Goal: Information Seeking & Learning: Check status

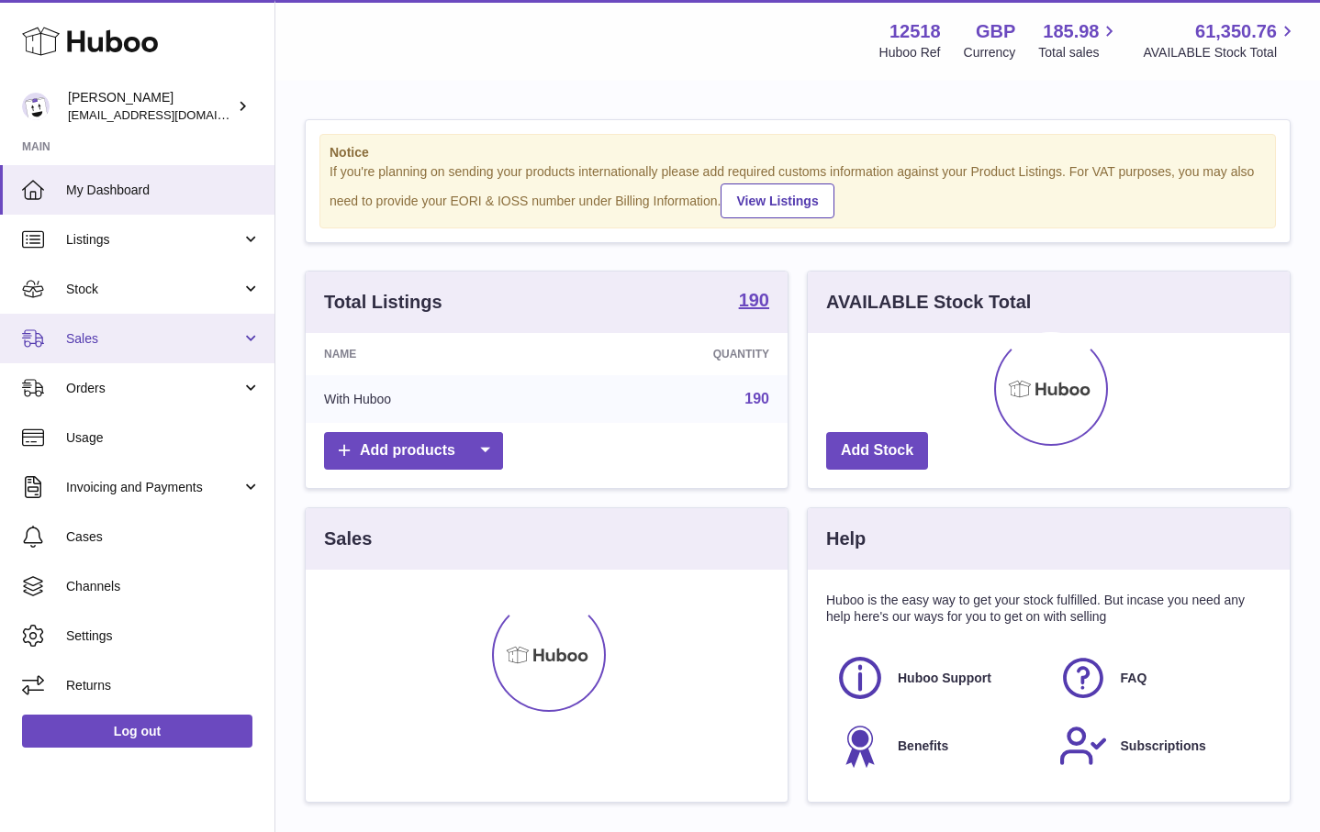
click at [111, 332] on span "Sales" at bounding box center [153, 338] width 175 height 17
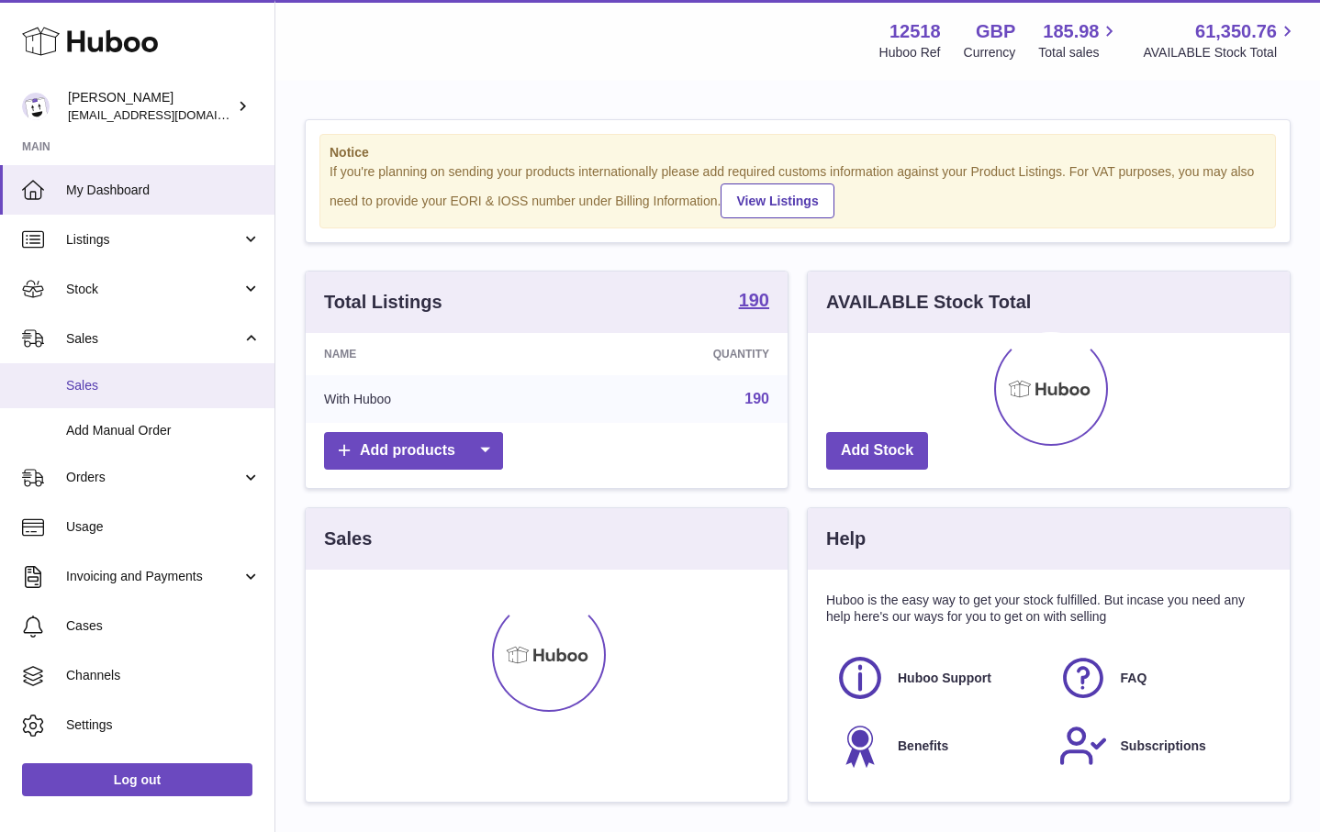
click at [88, 380] on span "Sales" at bounding box center [163, 385] width 195 height 17
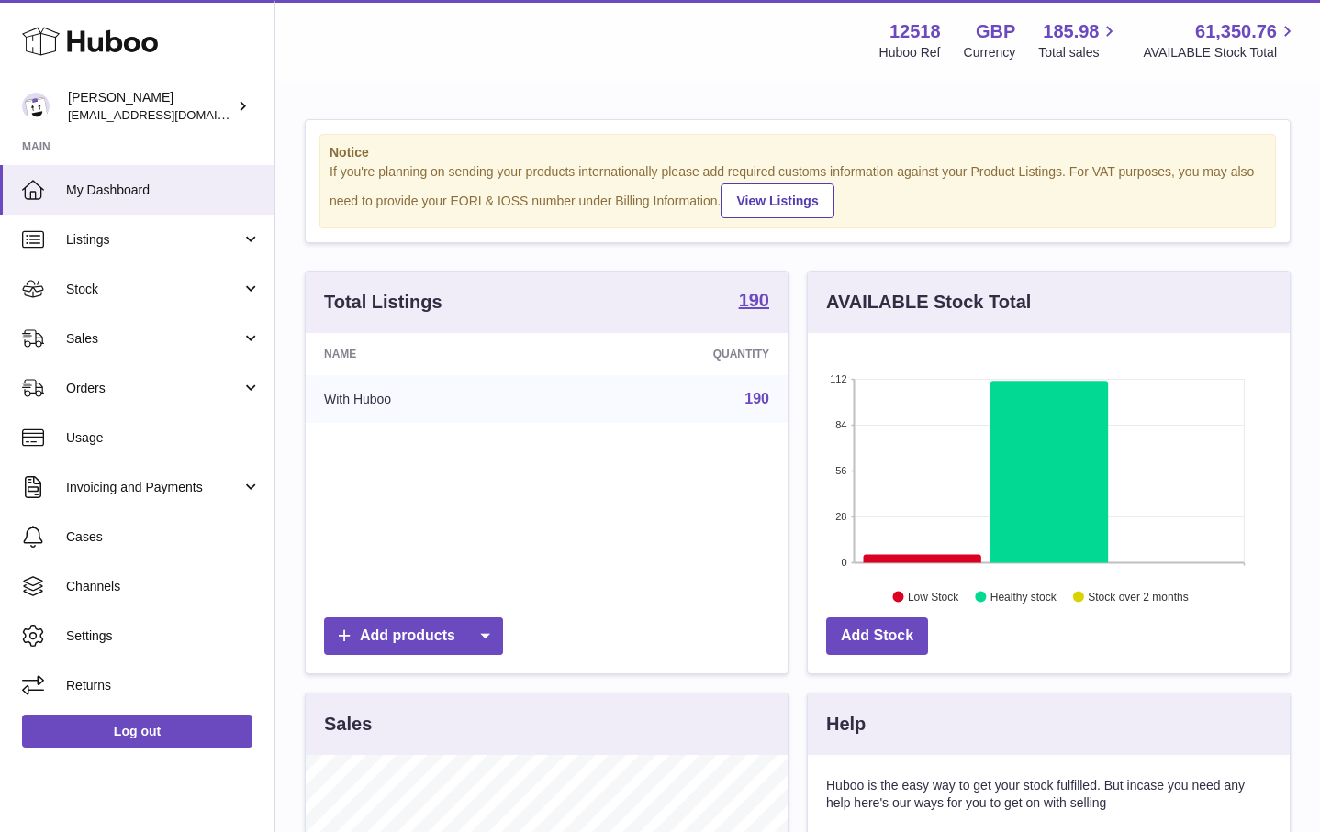
scroll to position [286, 482]
click at [143, 340] on span "Sales" at bounding box center [153, 338] width 175 height 17
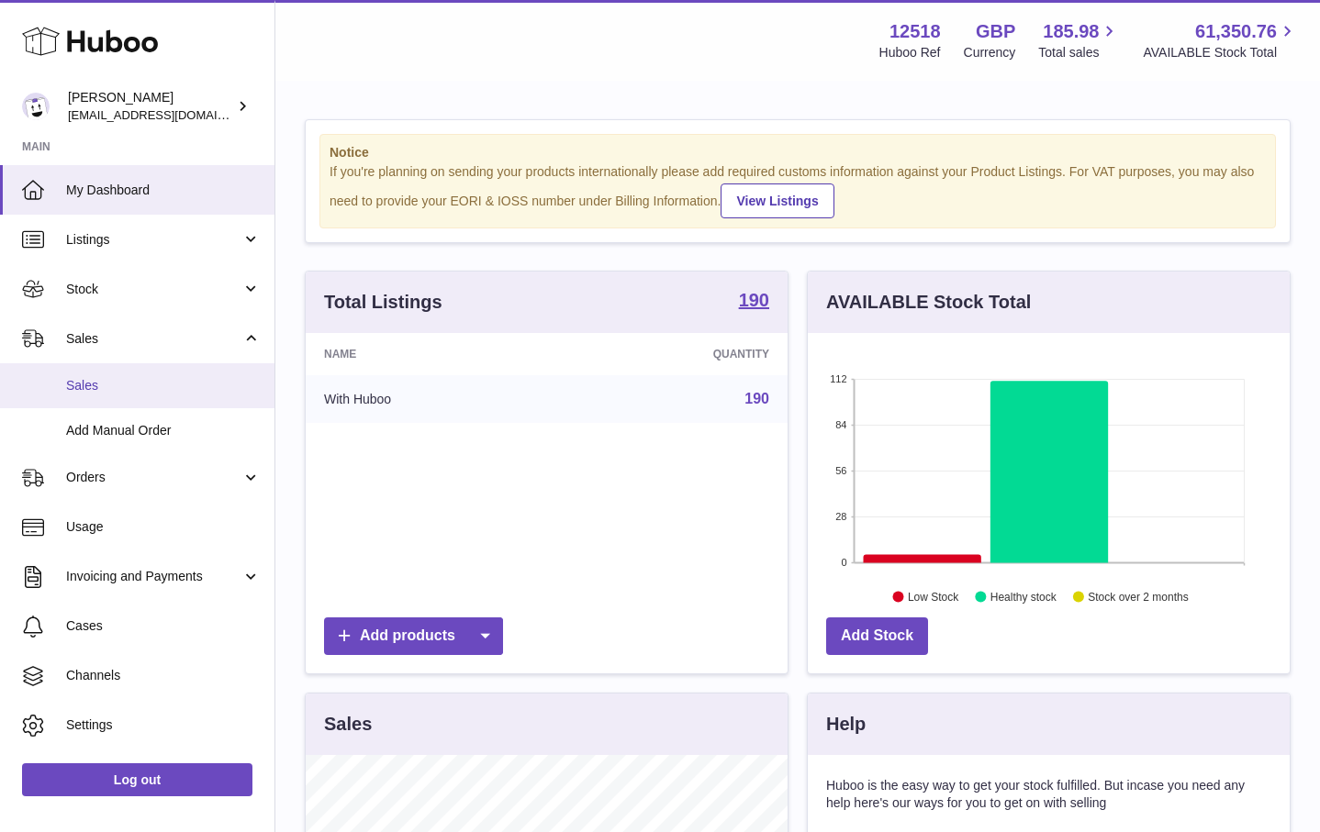
click at [83, 383] on span "Sales" at bounding box center [163, 385] width 195 height 17
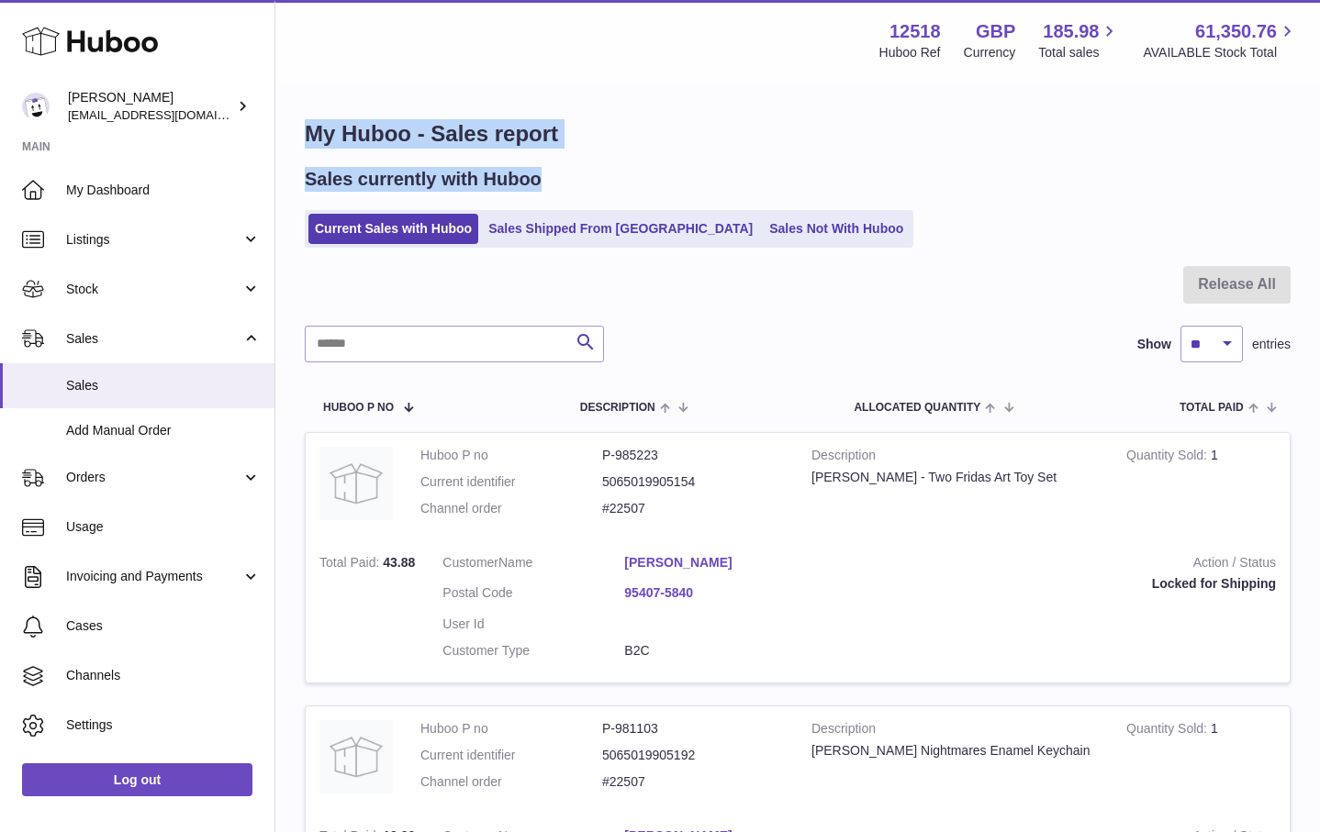
drag, startPoint x: 1319, startPoint y: 50, endPoint x: 1331, endPoint y: 150, distance: 99.8
click at [1319, 168] on html ".st0{fill:#141414;}" at bounding box center [660, 416] width 1320 height 832
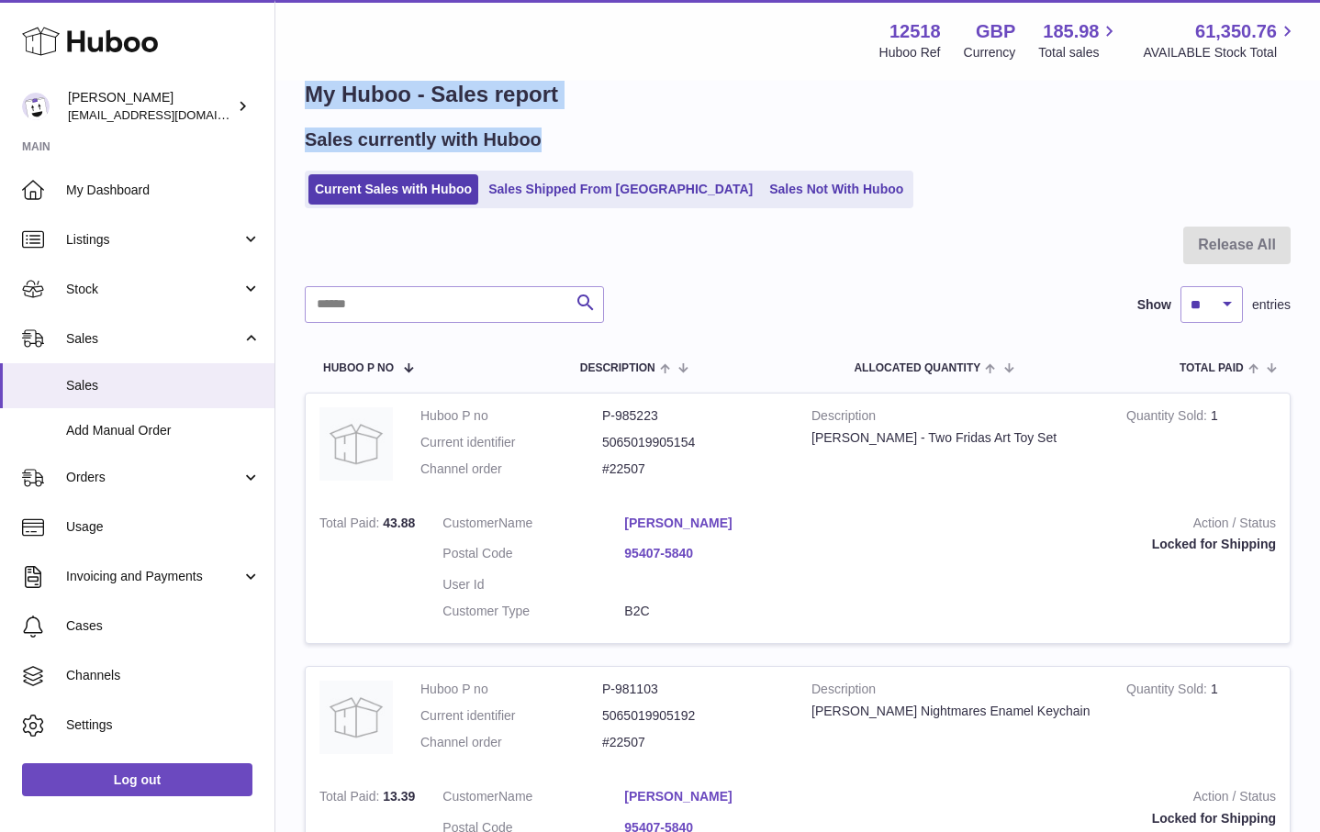
drag, startPoint x: 1278, startPoint y: 140, endPoint x: 1306, endPoint y: 134, distance: 29.2
click at [1278, 140] on div "Sales currently with Huboo" at bounding box center [798, 140] width 986 height 25
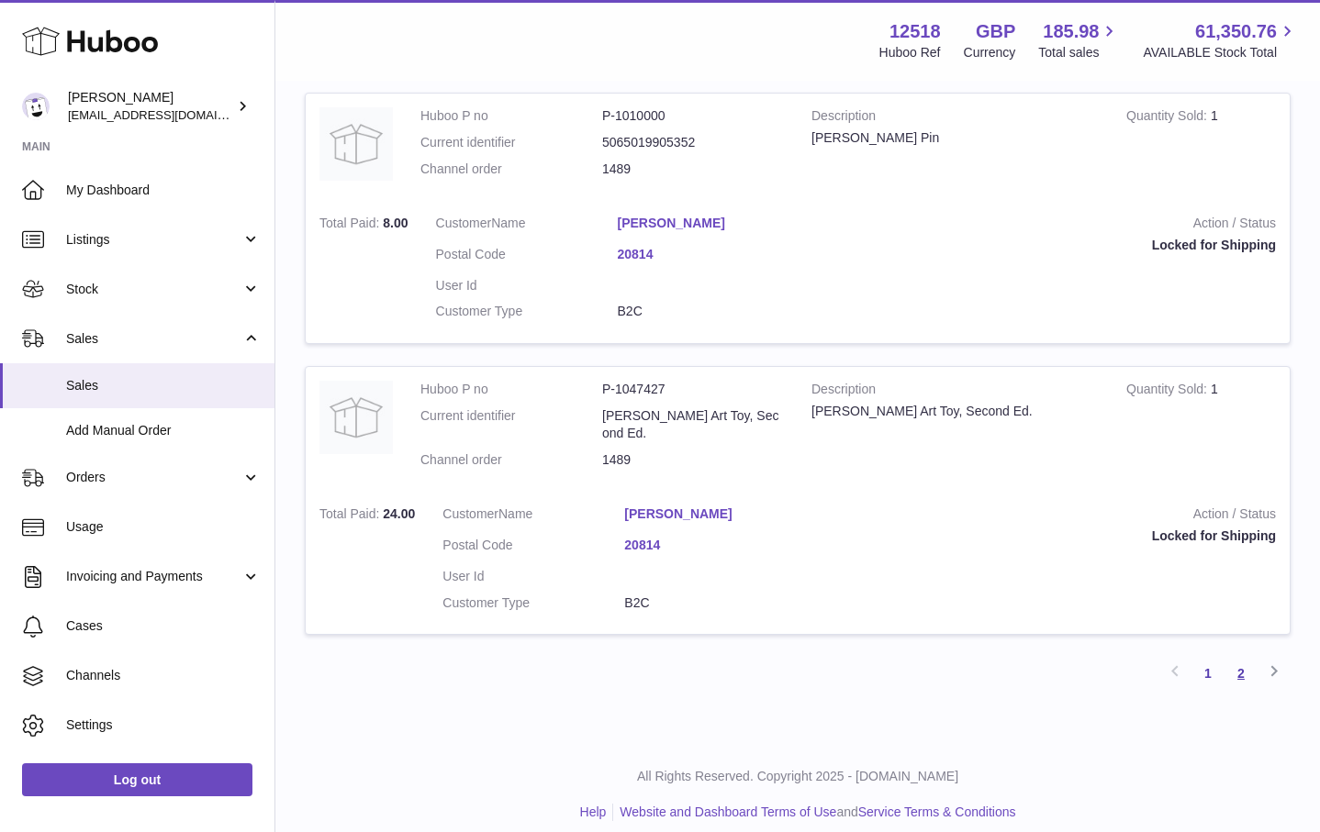
click at [1246, 657] on link "2" at bounding box center [1240, 673] width 33 height 33
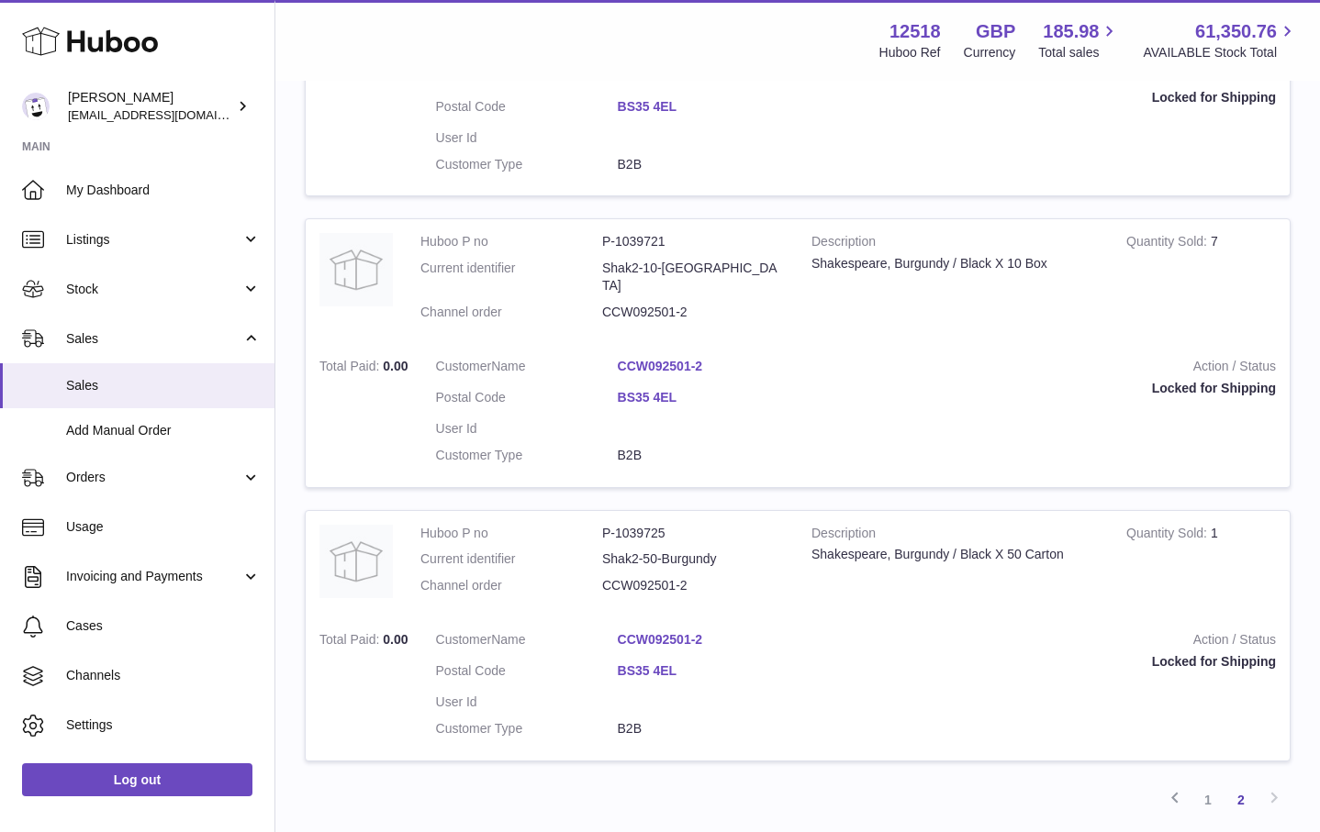
scroll to position [2021, 0]
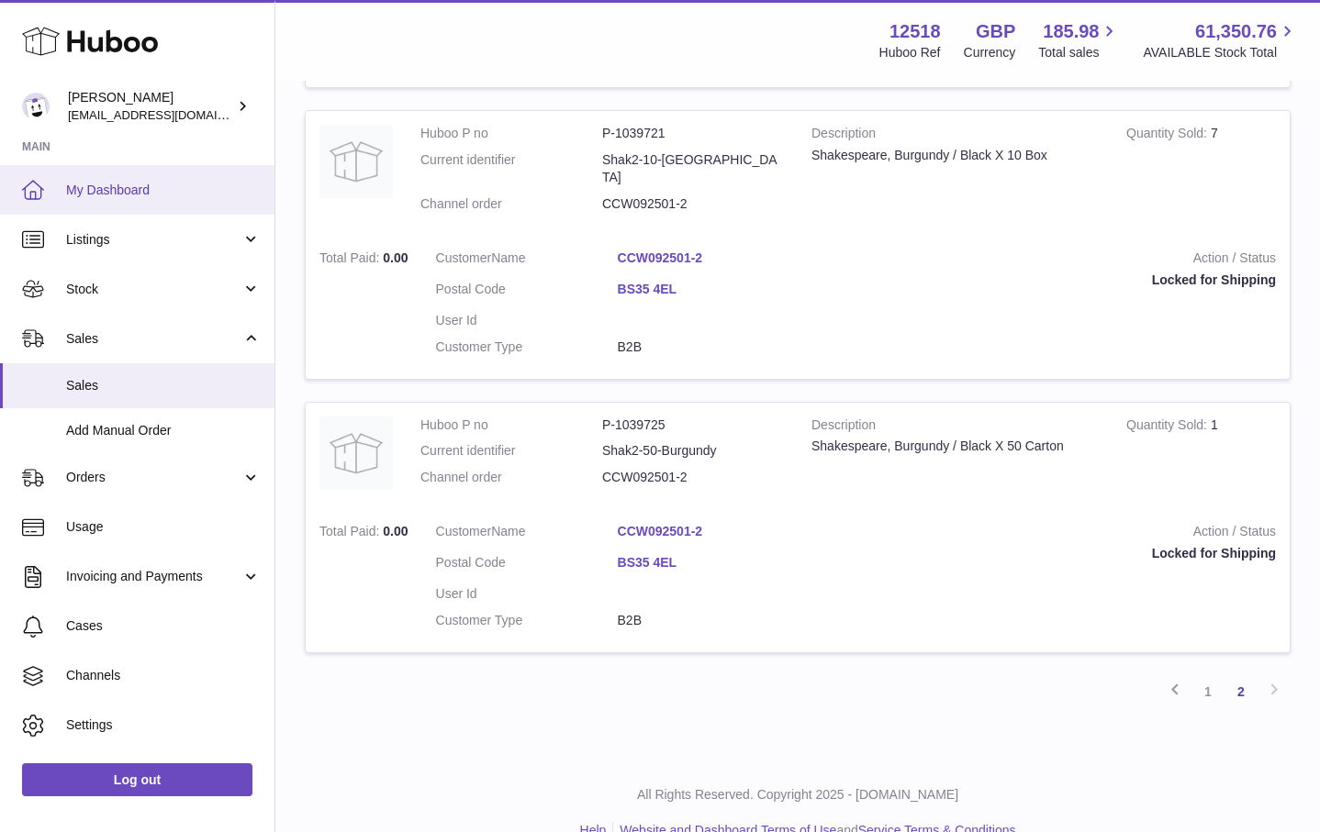
click at [110, 183] on span "My Dashboard" at bounding box center [163, 190] width 195 height 17
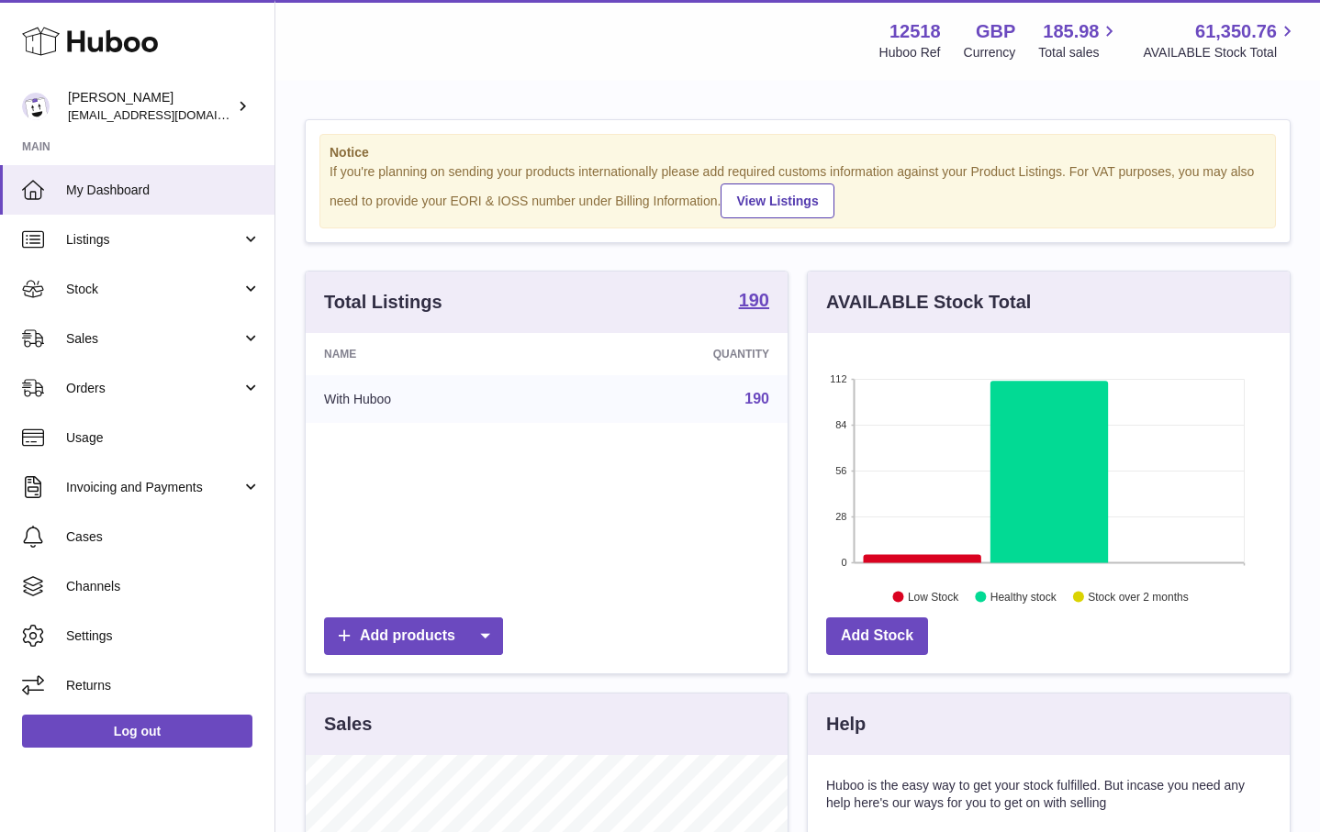
scroll to position [286, 482]
